Goal: Find specific page/section: Find specific page/section

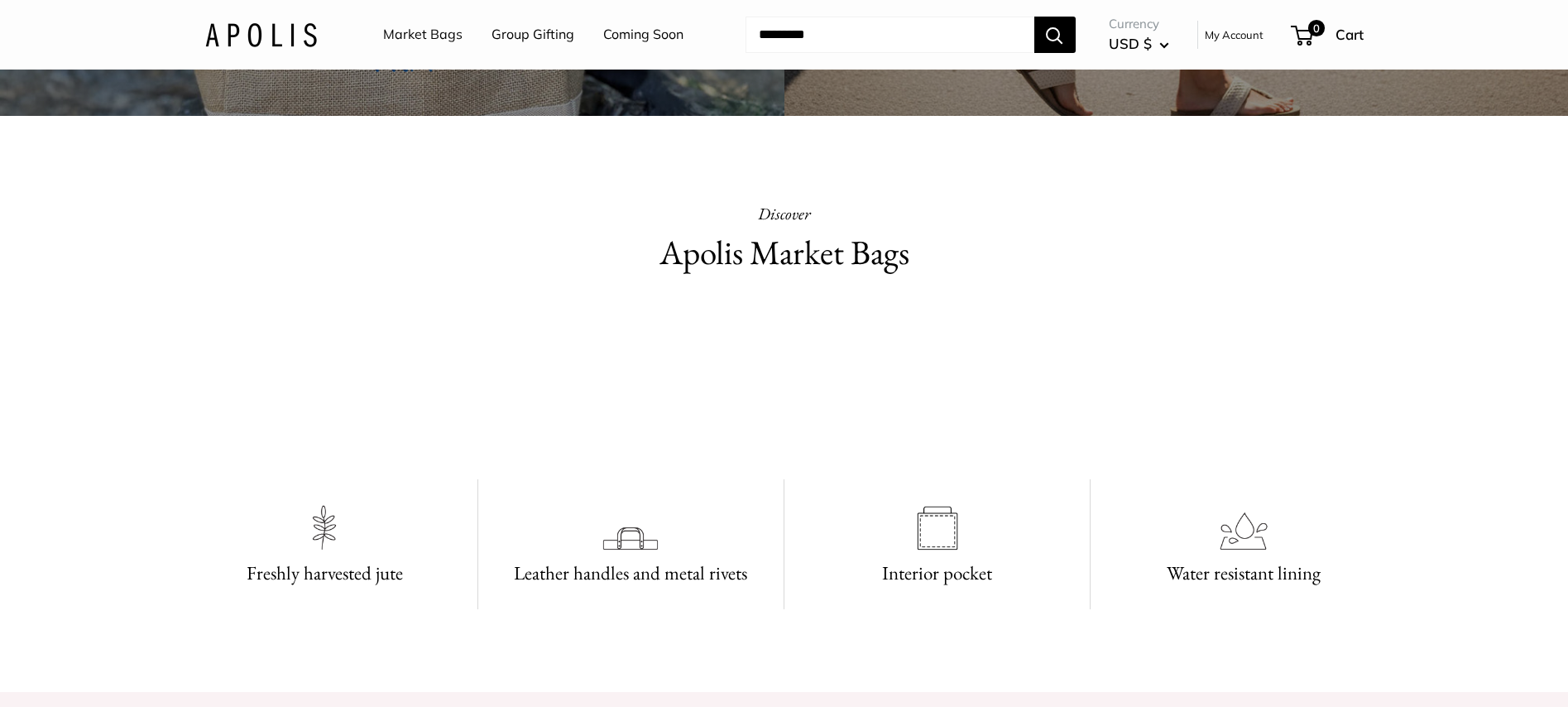
scroll to position [727, 0]
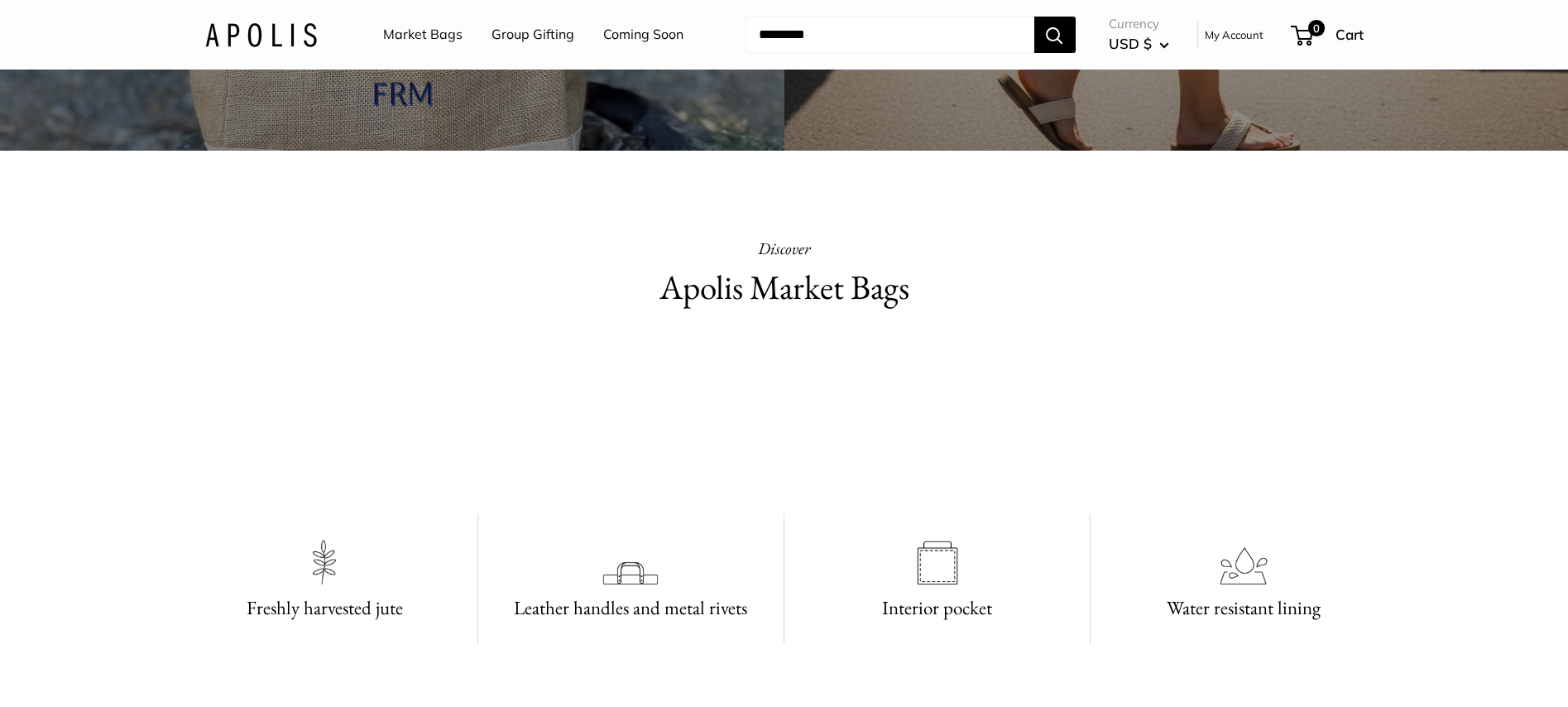
click at [421, 33] on link "Market Bags" at bounding box center [423, 34] width 80 height 24
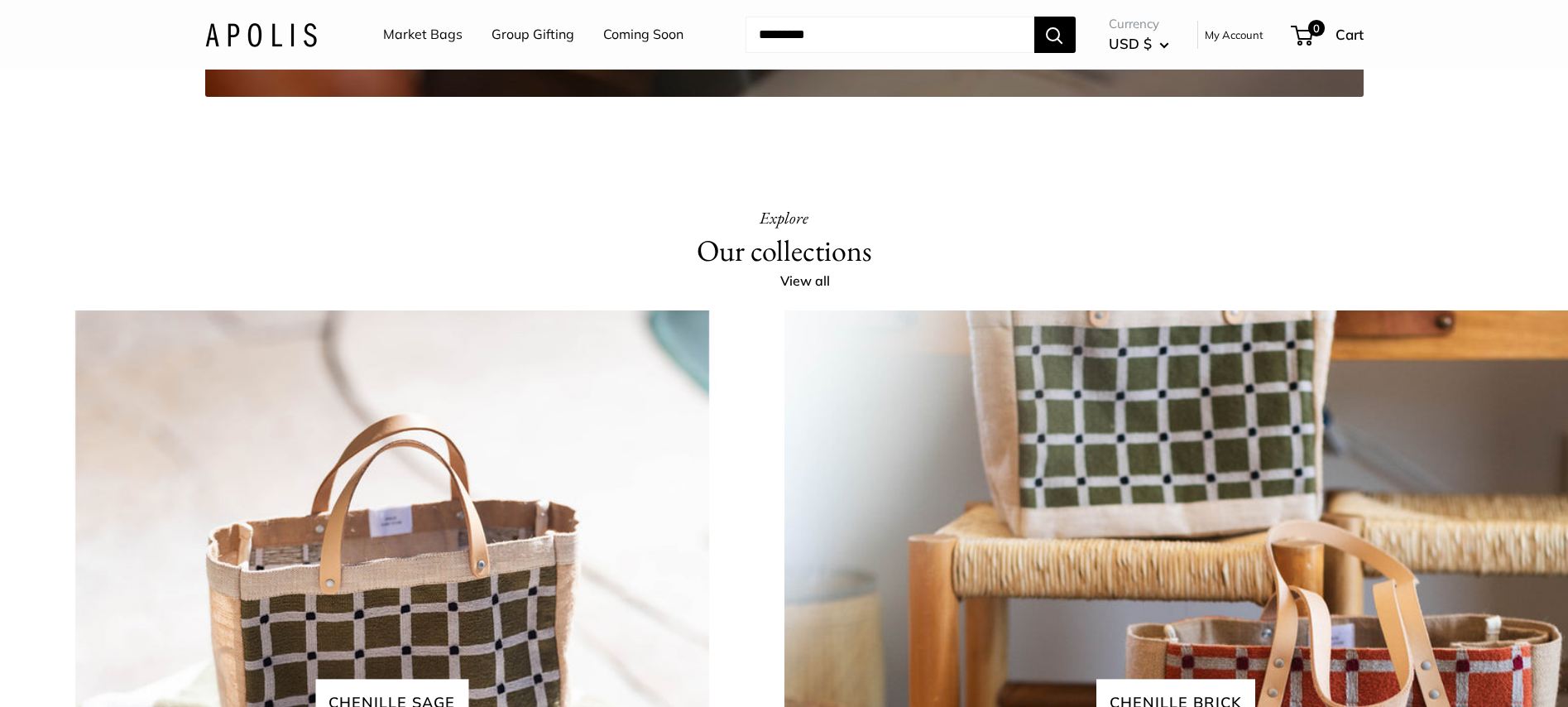
scroll to position [3395, 0]
